Goal: Book appointment/travel/reservation

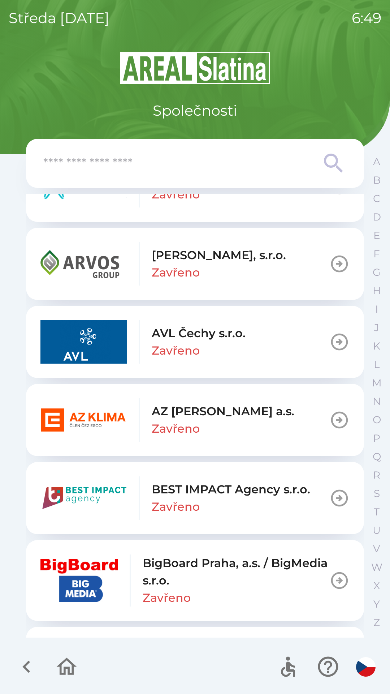
scroll to position [621, 0]
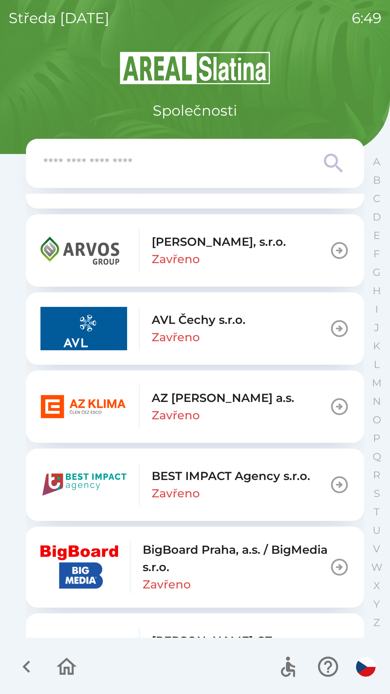
click at [206, 414] on div "AZ [PERSON_NAME] a.s. Zavřeno" at bounding box center [223, 406] width 143 height 35
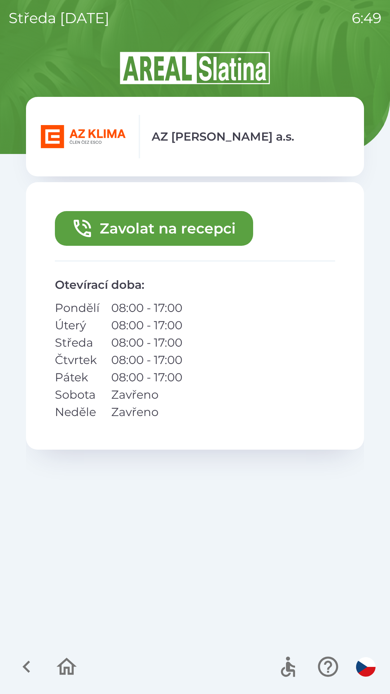
click at [220, 235] on button "Zavolat na recepci" at bounding box center [154, 228] width 198 height 35
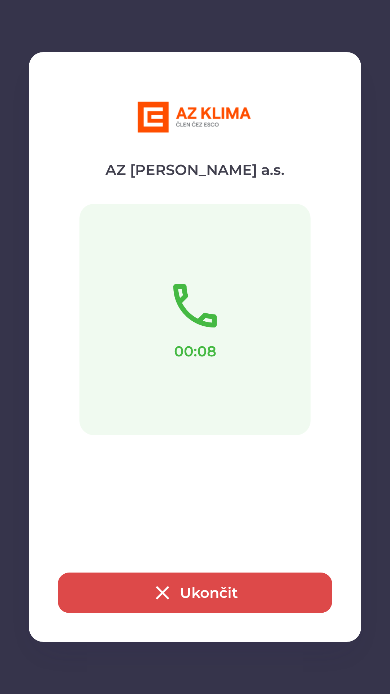
click at [205, 590] on button "Ukončit" at bounding box center [195, 592] width 275 height 40
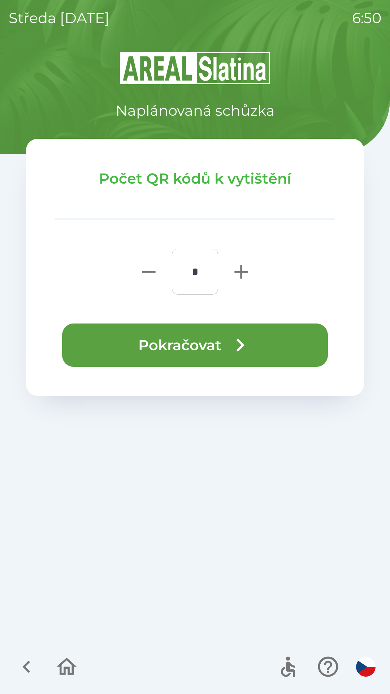
click at [261, 332] on button "Pokračovat" at bounding box center [195, 344] width 266 height 43
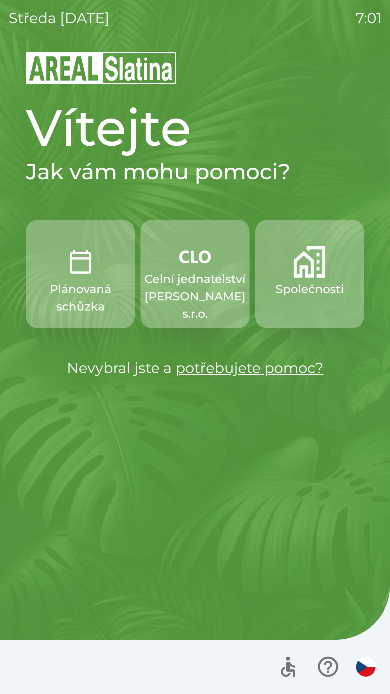
click at [208, 280] on p "Celní jednatelství [PERSON_NAME] s.r.o." at bounding box center [194, 296] width 101 height 52
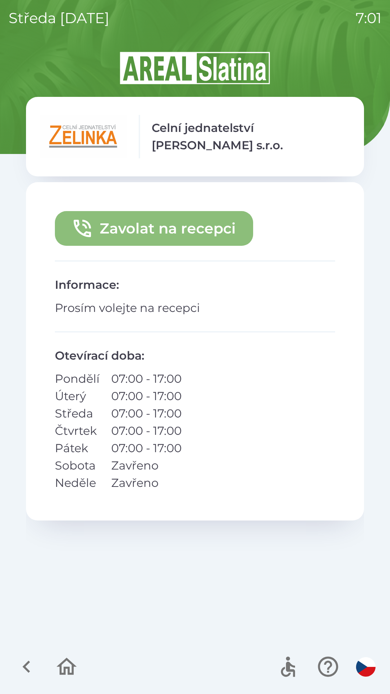
click at [159, 227] on button "Zavolat na recepci" at bounding box center [154, 228] width 198 height 35
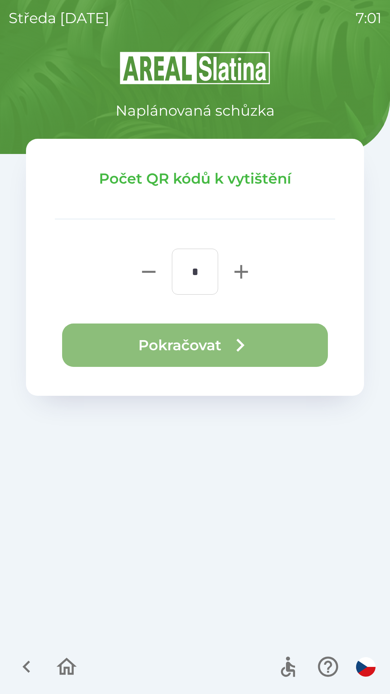
click at [255, 351] on button "Pokračovat" at bounding box center [195, 344] width 266 height 43
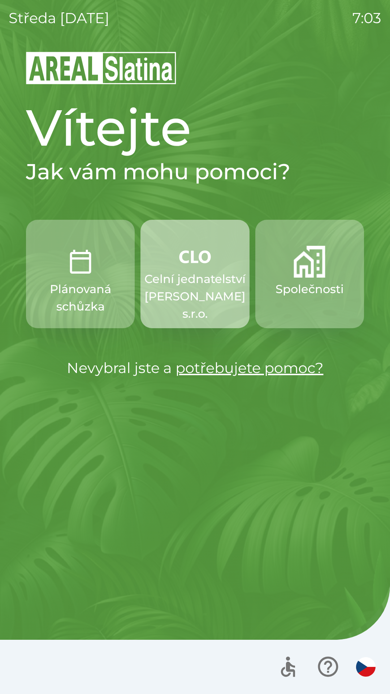
click at [197, 299] on p "Celní jednatelství [PERSON_NAME] s.r.o." at bounding box center [194, 296] width 101 height 52
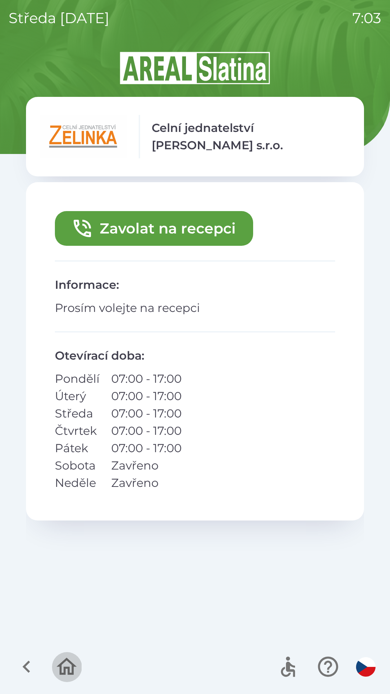
click at [64, 672] on icon "button" at bounding box center [67, 666] width 24 height 24
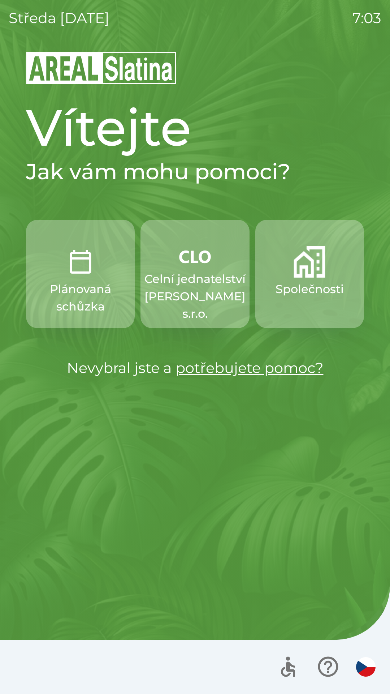
click at [308, 293] on p "Společnosti" at bounding box center [310, 288] width 68 height 17
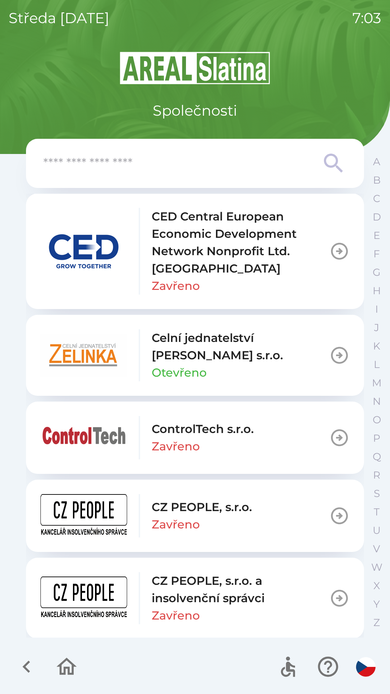
scroll to position [1197, 0]
click at [277, 369] on div "Celní jednatelství [PERSON_NAME] s.r.o. Otevřeno" at bounding box center [241, 354] width 178 height 52
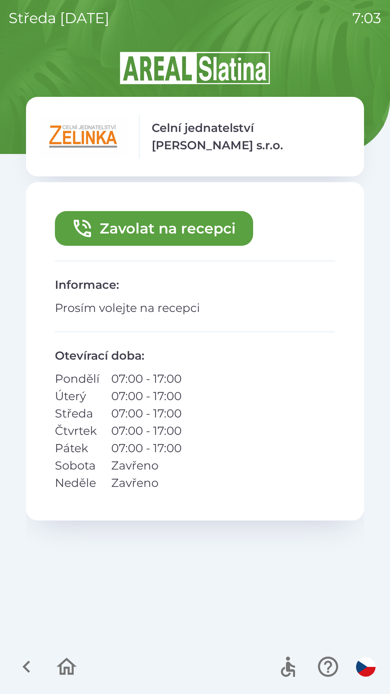
click at [206, 226] on button "Zavolat na recepci" at bounding box center [154, 228] width 198 height 35
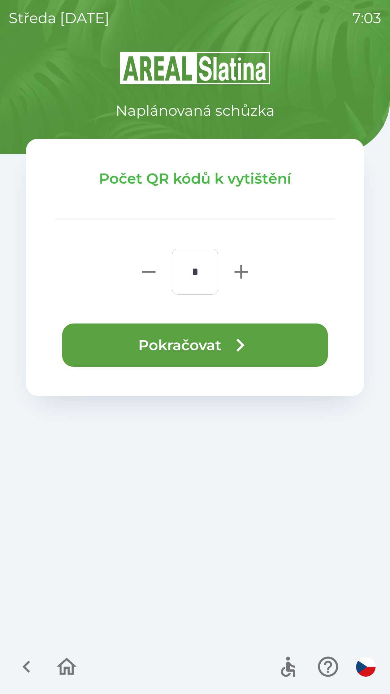
click at [228, 341] on icon "button" at bounding box center [240, 345] width 26 height 26
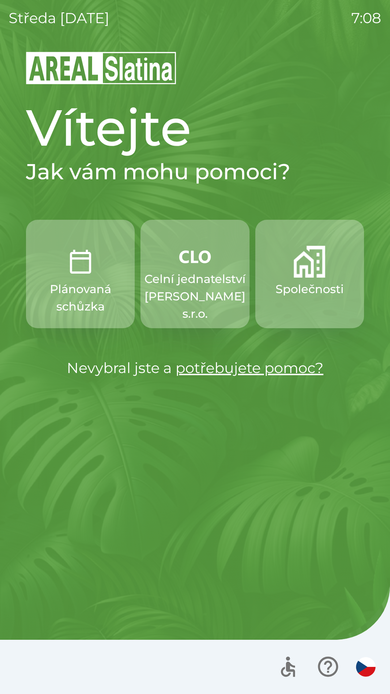
click at [202, 277] on p "Celní jednatelství [PERSON_NAME] s.r.o." at bounding box center [194, 296] width 101 height 52
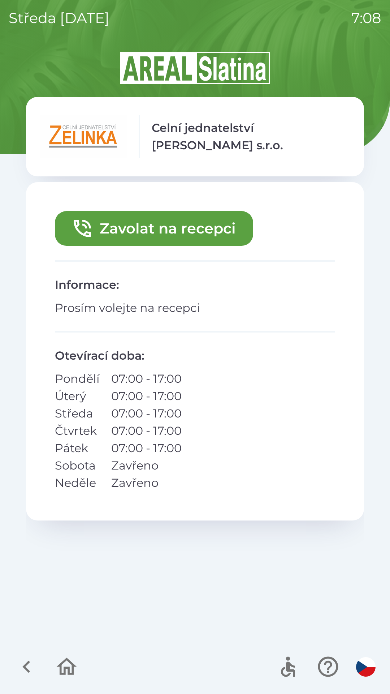
click at [132, 223] on button "Zavolat na recepci" at bounding box center [154, 228] width 198 height 35
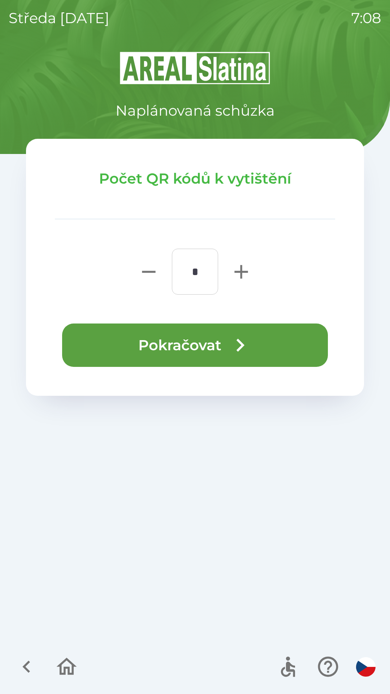
click at [279, 336] on button "Pokračovat" at bounding box center [195, 344] width 266 height 43
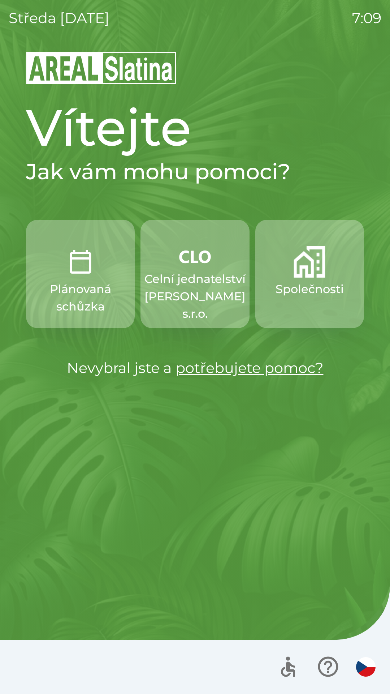
click at [174, 281] on p "Celní jednatelství [PERSON_NAME] s.r.o." at bounding box center [194, 296] width 101 height 52
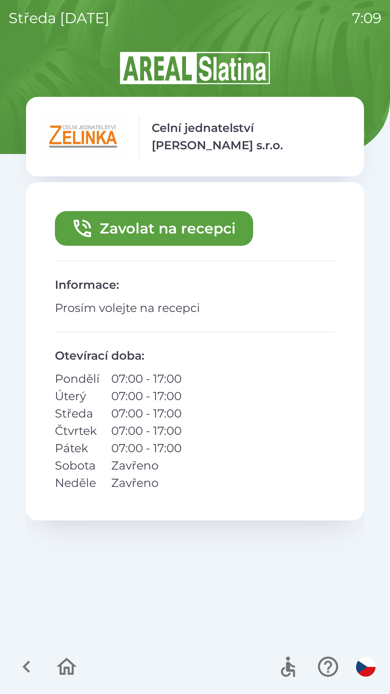
click at [176, 230] on button "Zavolat na recepci" at bounding box center [154, 228] width 198 height 35
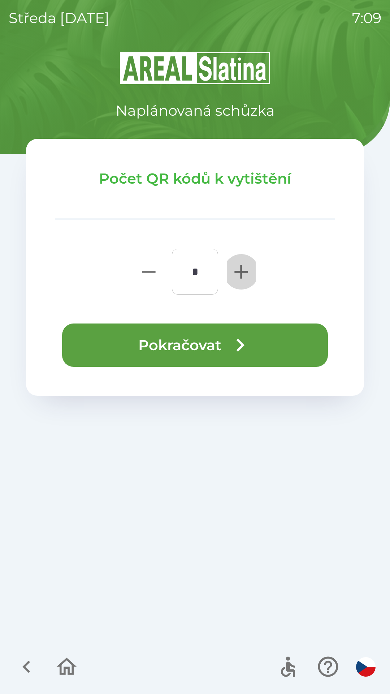
click at [241, 271] on icon "button" at bounding box center [240, 271] width 13 height 13
click at [240, 271] on icon "button" at bounding box center [240, 271] width 13 height 13
type input "*"
click at [203, 347] on button "Pokračovat" at bounding box center [195, 344] width 266 height 43
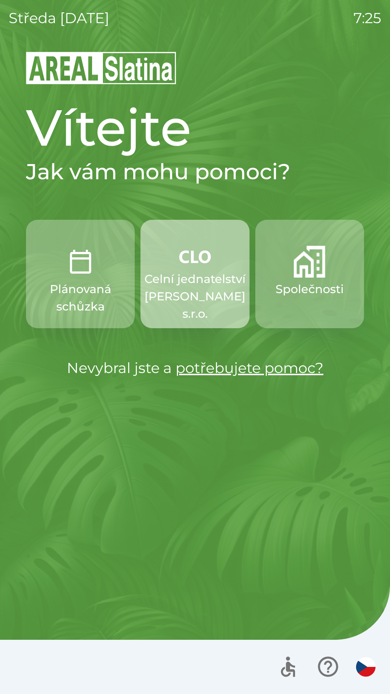
click at [184, 299] on p "Celní jednatelství [PERSON_NAME] s.r.o." at bounding box center [194, 296] width 101 height 52
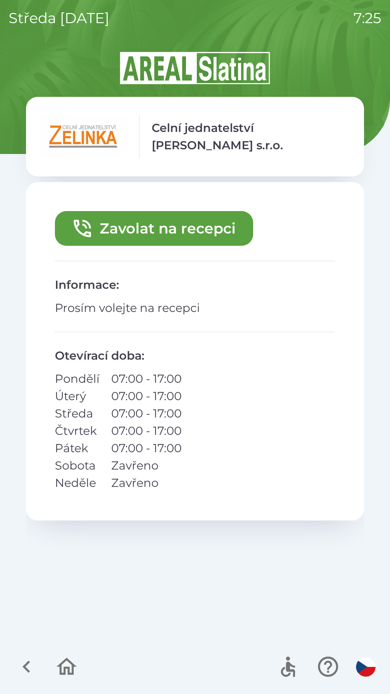
click at [147, 226] on button "Zavolat na recepci" at bounding box center [154, 228] width 198 height 35
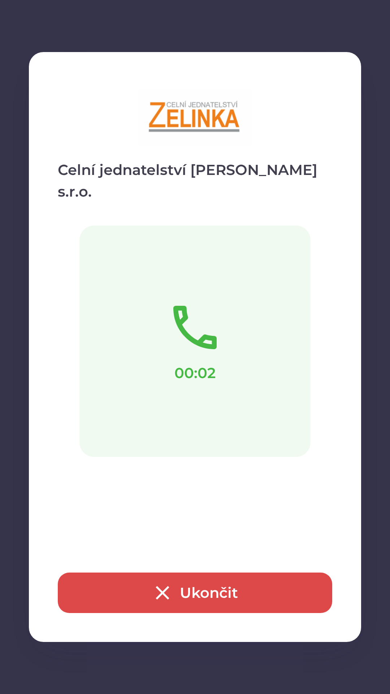
click at [184, 588] on button "Ukončit" at bounding box center [195, 592] width 275 height 40
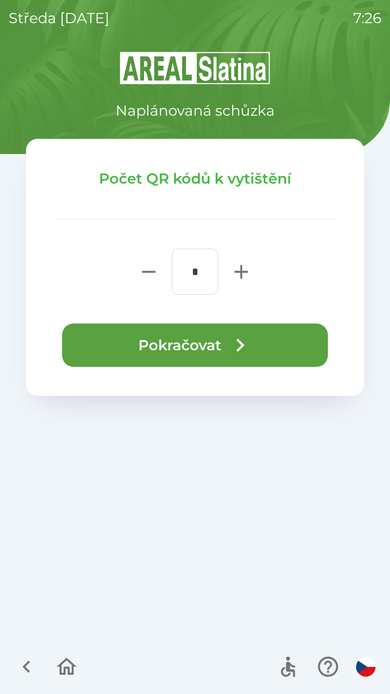
click at [199, 277] on input "*" at bounding box center [195, 271] width 29 height 29
click at [204, 346] on button "Pokračovat" at bounding box center [195, 344] width 266 height 43
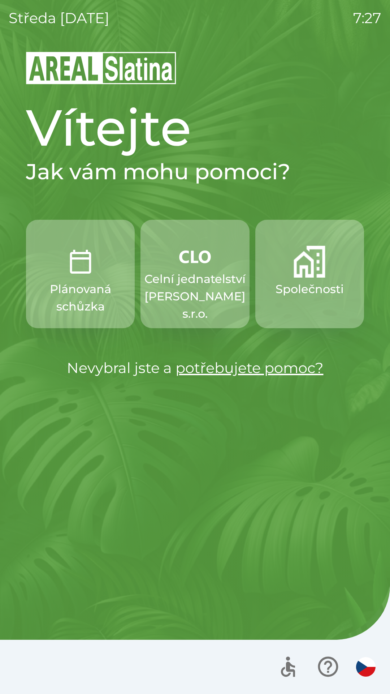
click at [292, 308] on button "Společnosti" at bounding box center [309, 274] width 109 height 108
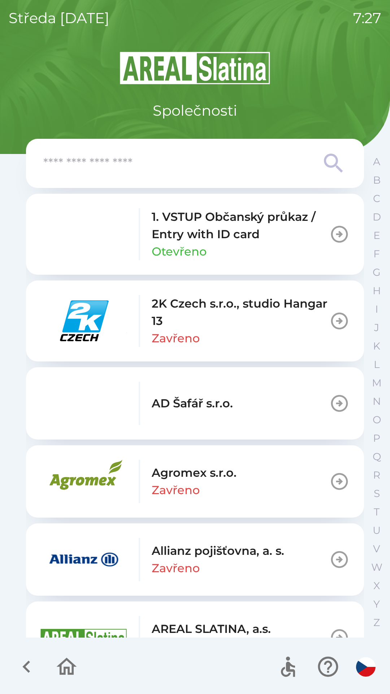
click at [123, 156] on input "text" at bounding box center [180, 164] width 275 height 20
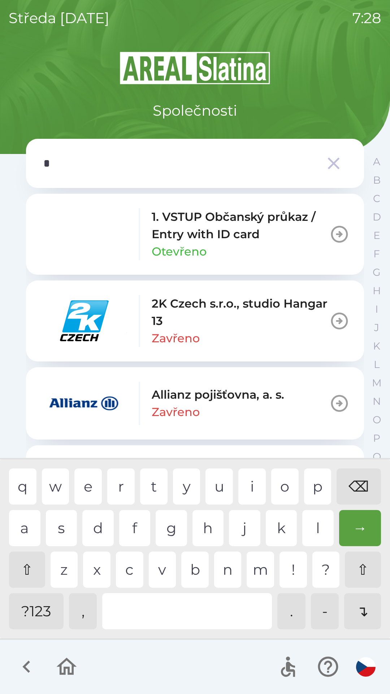
type input "**"
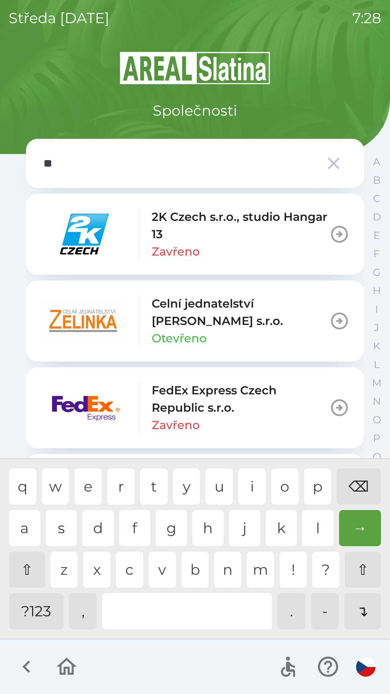
click at [151, 322] on div "Celní jednatelství [PERSON_NAME] s.r.o. Otevřeno" at bounding box center [184, 321] width 289 height 52
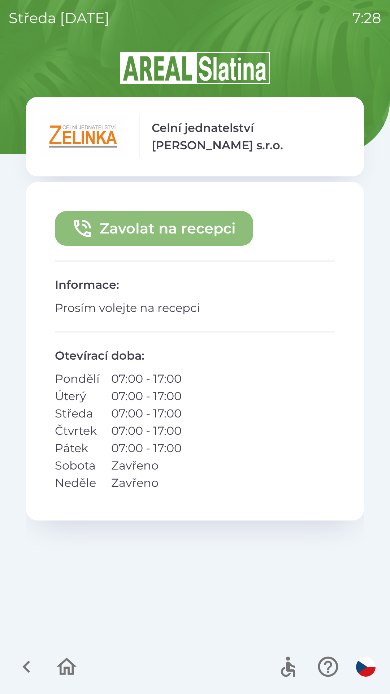
click at [131, 228] on button "Zavolat na recepci" at bounding box center [154, 228] width 198 height 35
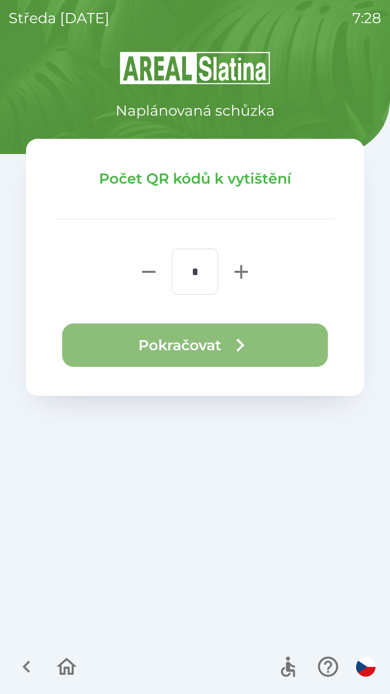
click at [269, 345] on button "Pokračovat" at bounding box center [195, 344] width 266 height 43
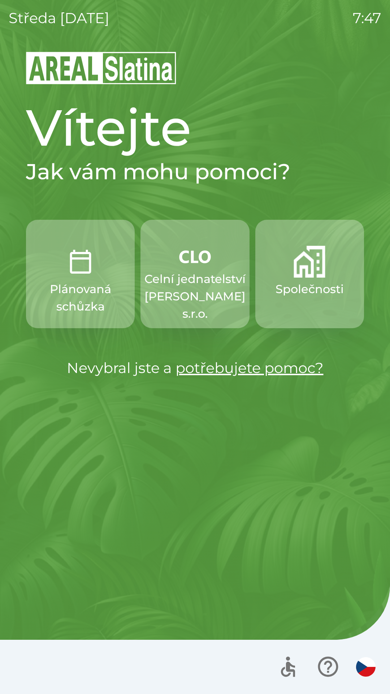
click at [190, 272] on p "Celní jednatelství [PERSON_NAME] s.r.o." at bounding box center [194, 296] width 101 height 52
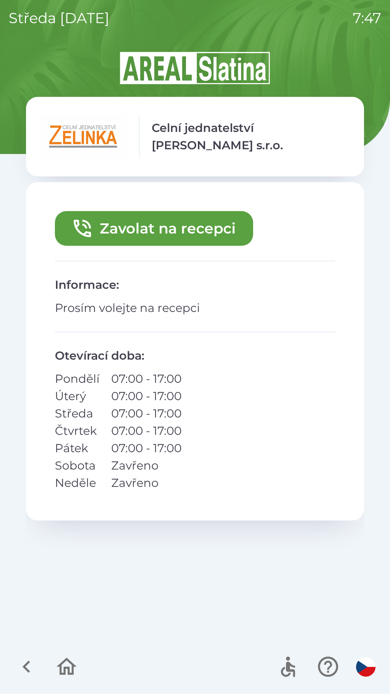
click at [175, 223] on button "Zavolat na recepci" at bounding box center [154, 228] width 198 height 35
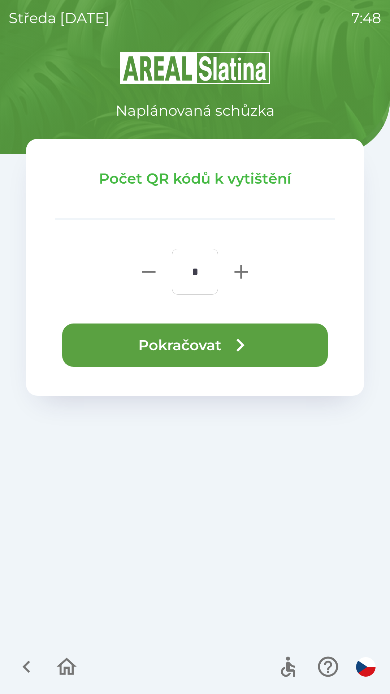
click at [206, 340] on button "Pokračovat" at bounding box center [195, 344] width 266 height 43
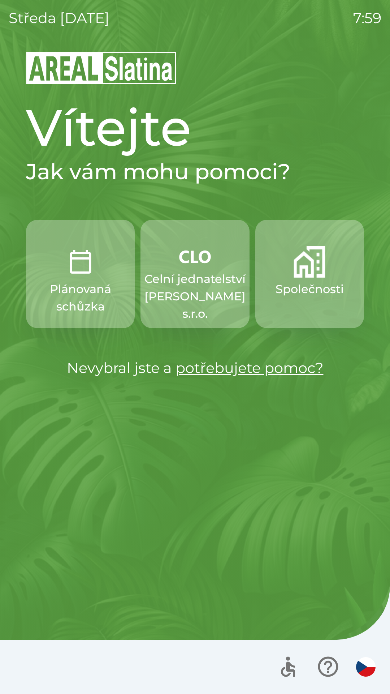
click at [309, 268] on img "button" at bounding box center [310, 262] width 32 height 32
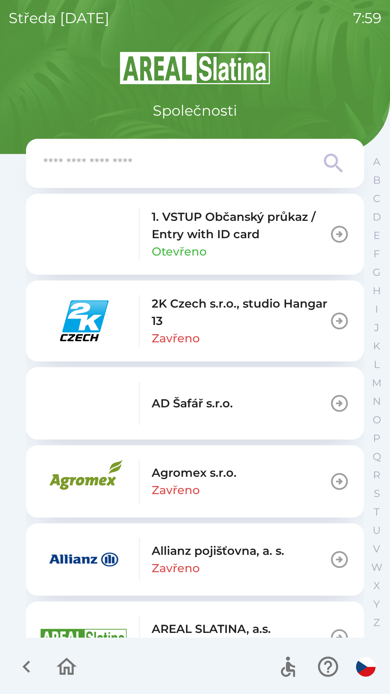
click at [257, 222] on p "1. VSTUP Občanský průkaz / Entry with ID card" at bounding box center [241, 225] width 178 height 35
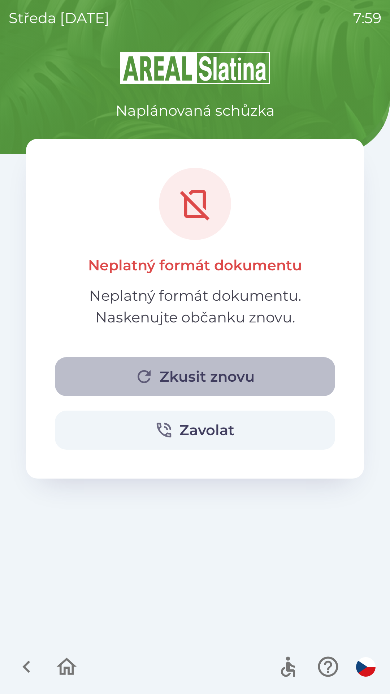
click at [177, 381] on button "Zkusit znovu" at bounding box center [195, 376] width 280 height 39
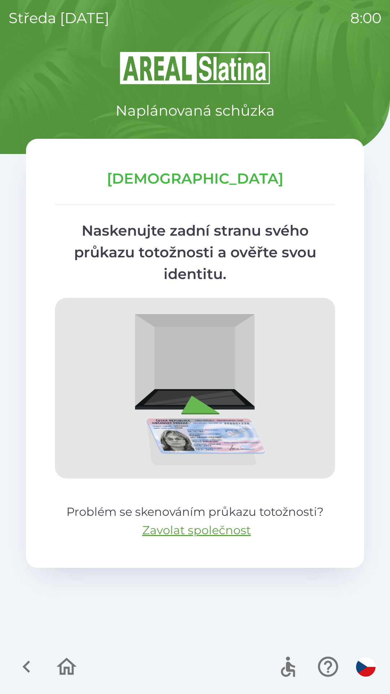
click at [197, 382] on img at bounding box center [195, 388] width 280 height 181
click at [21, 653] on button "button" at bounding box center [27, 666] width 30 height 30
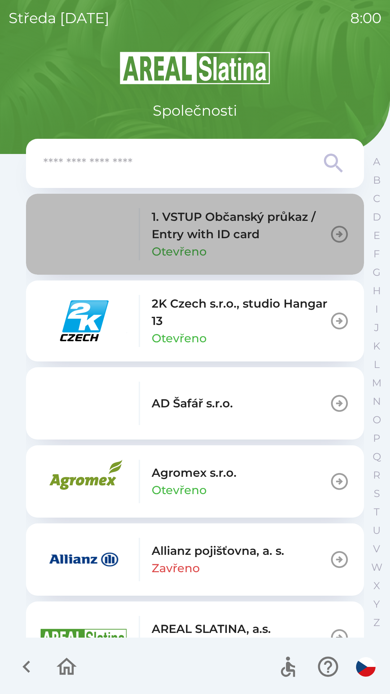
click at [212, 241] on p "1. VSTUP Občanský průkaz / Entry with ID card" at bounding box center [241, 225] width 178 height 35
